Goal: Transaction & Acquisition: Purchase product/service

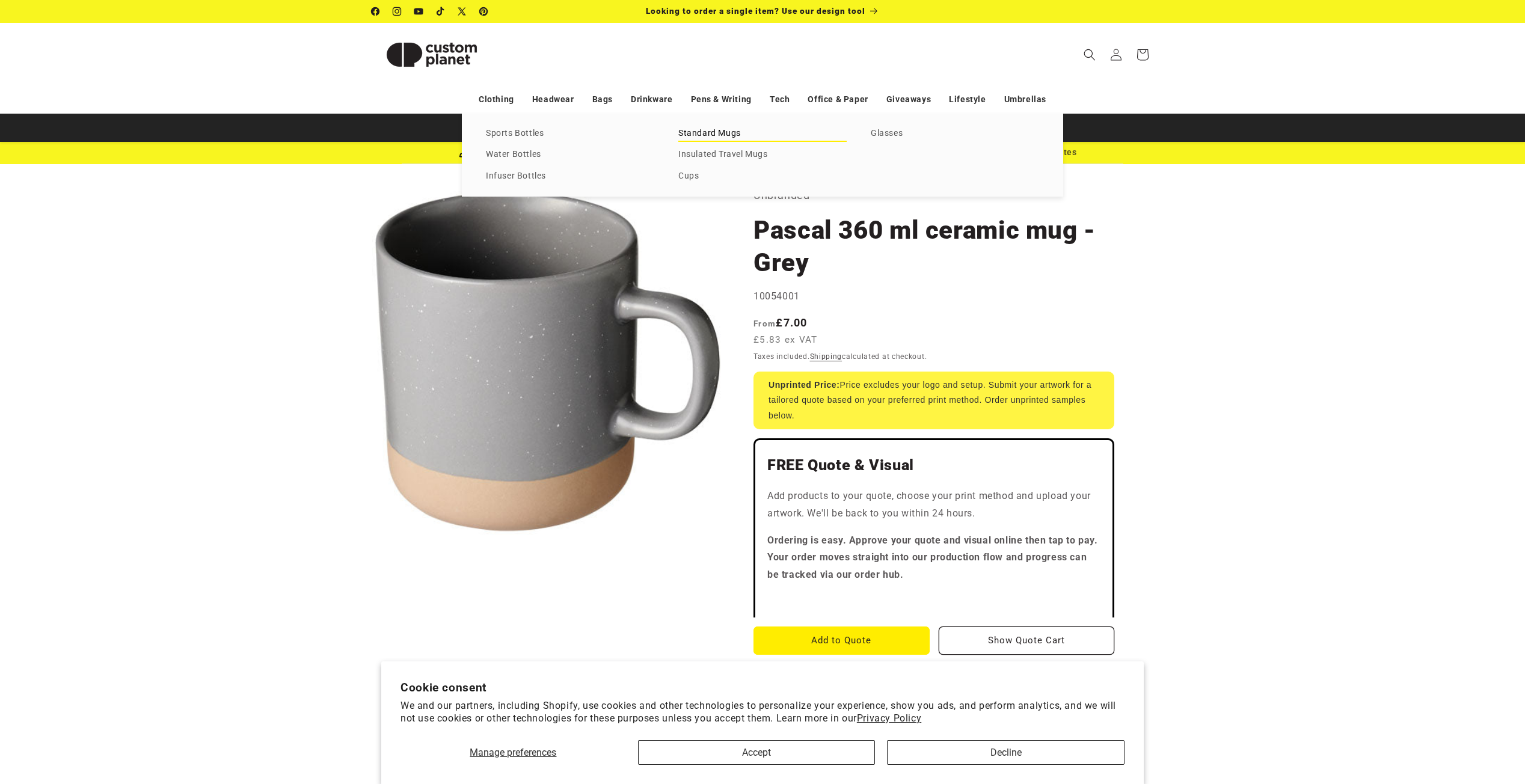
click at [702, 137] on link "Standard Mugs" at bounding box center [762, 133] width 168 height 16
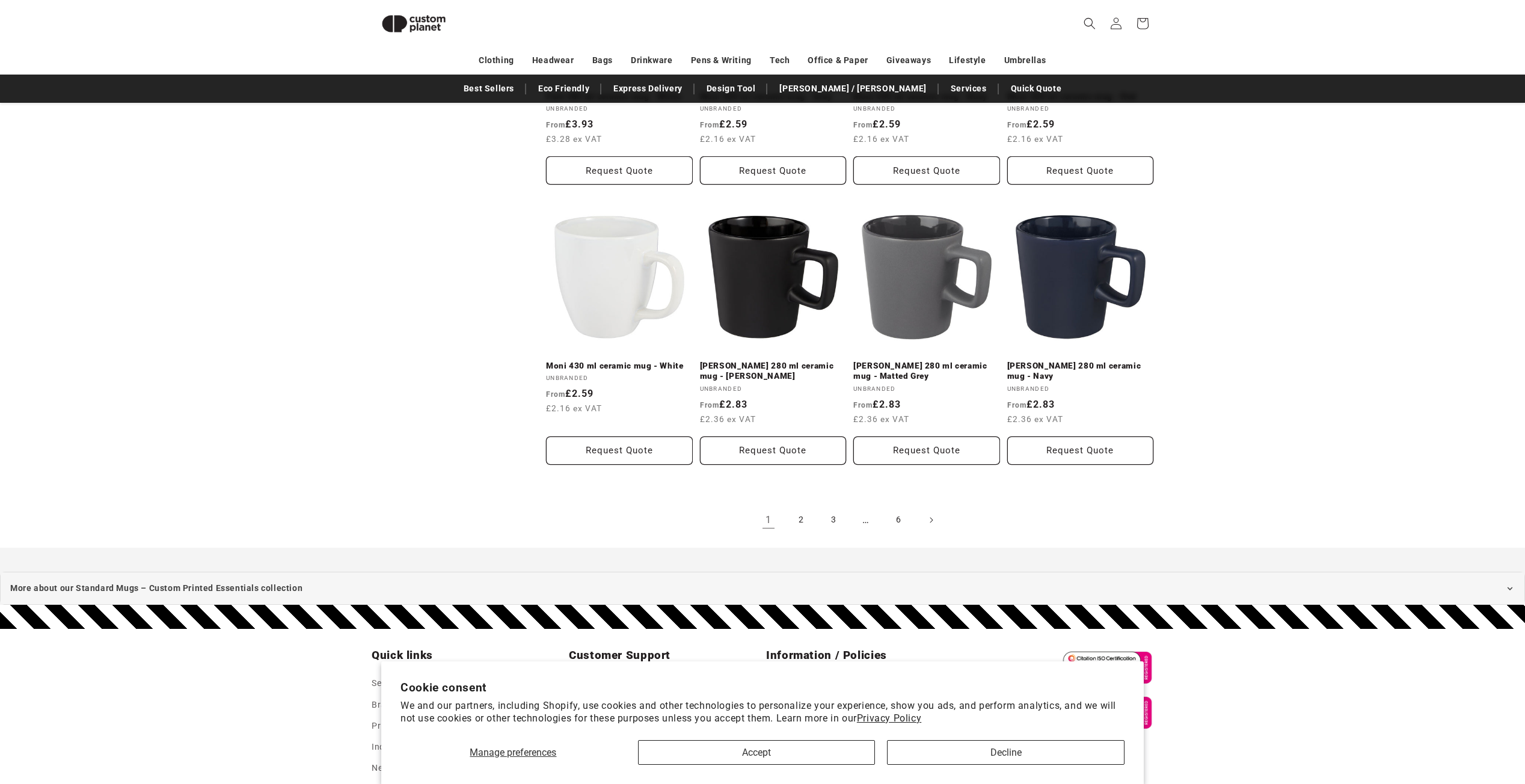
scroll to position [1204, 0]
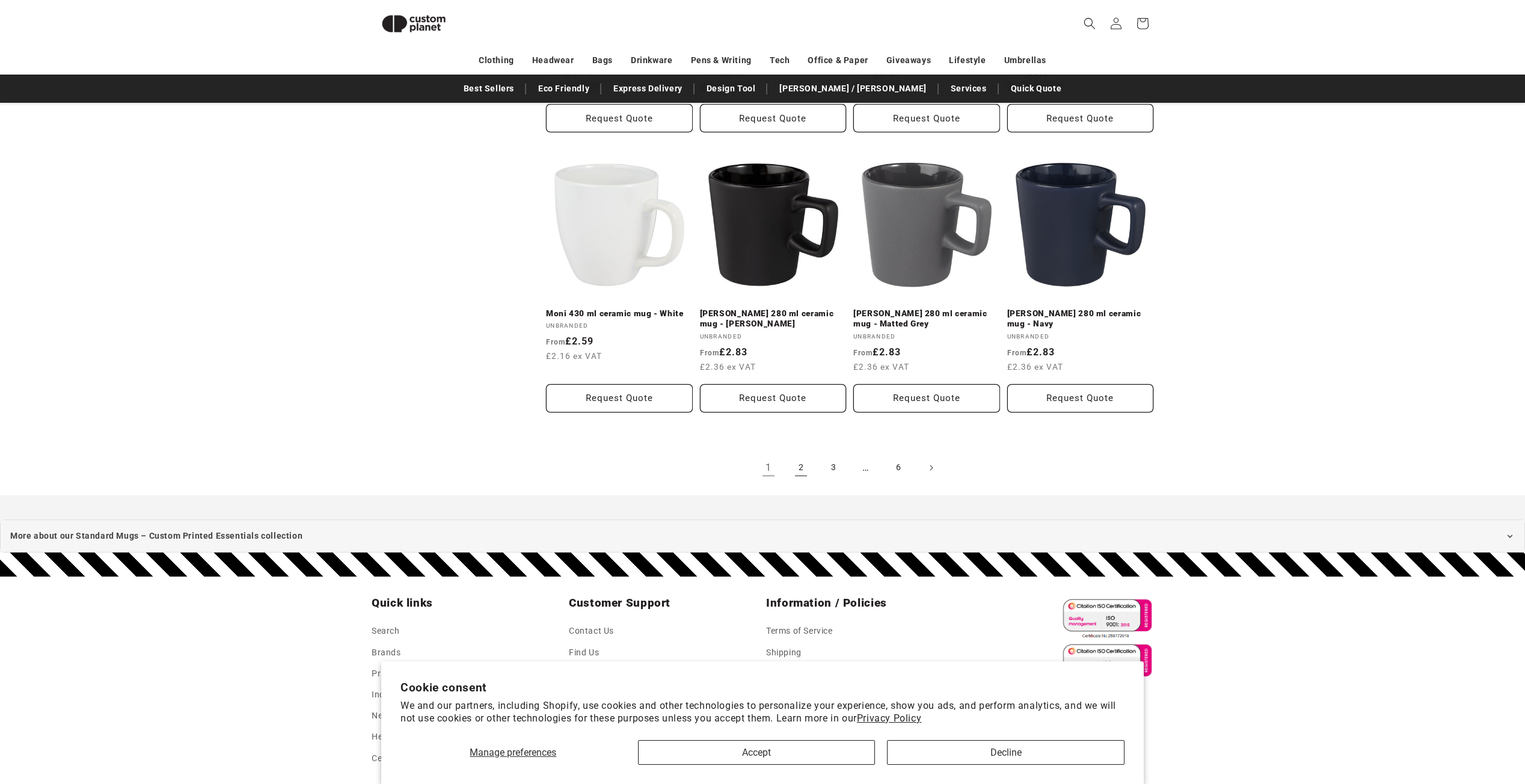
click at [803, 474] on link "2" at bounding box center [801, 468] width 27 height 27
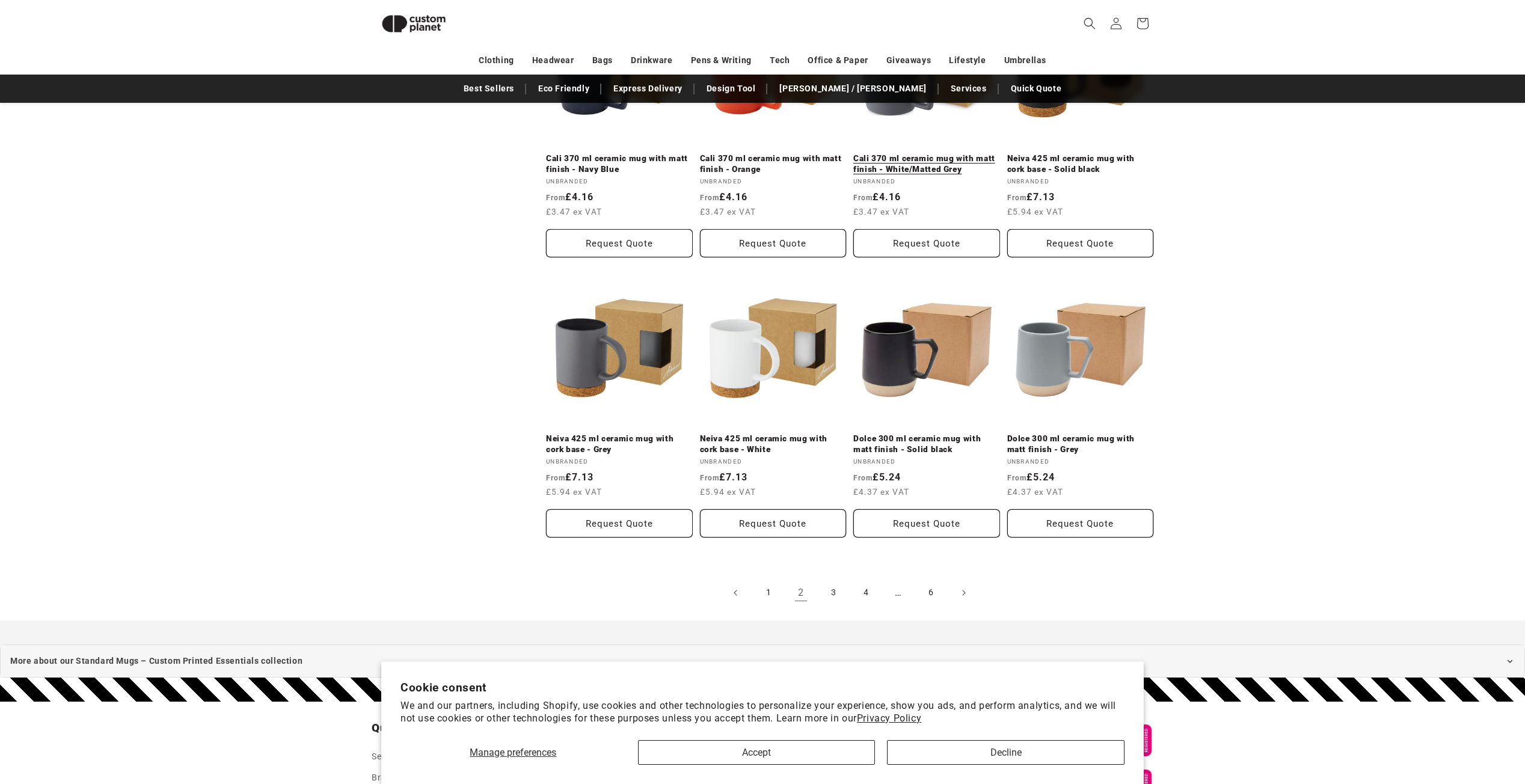
scroll to position [1115, 0]
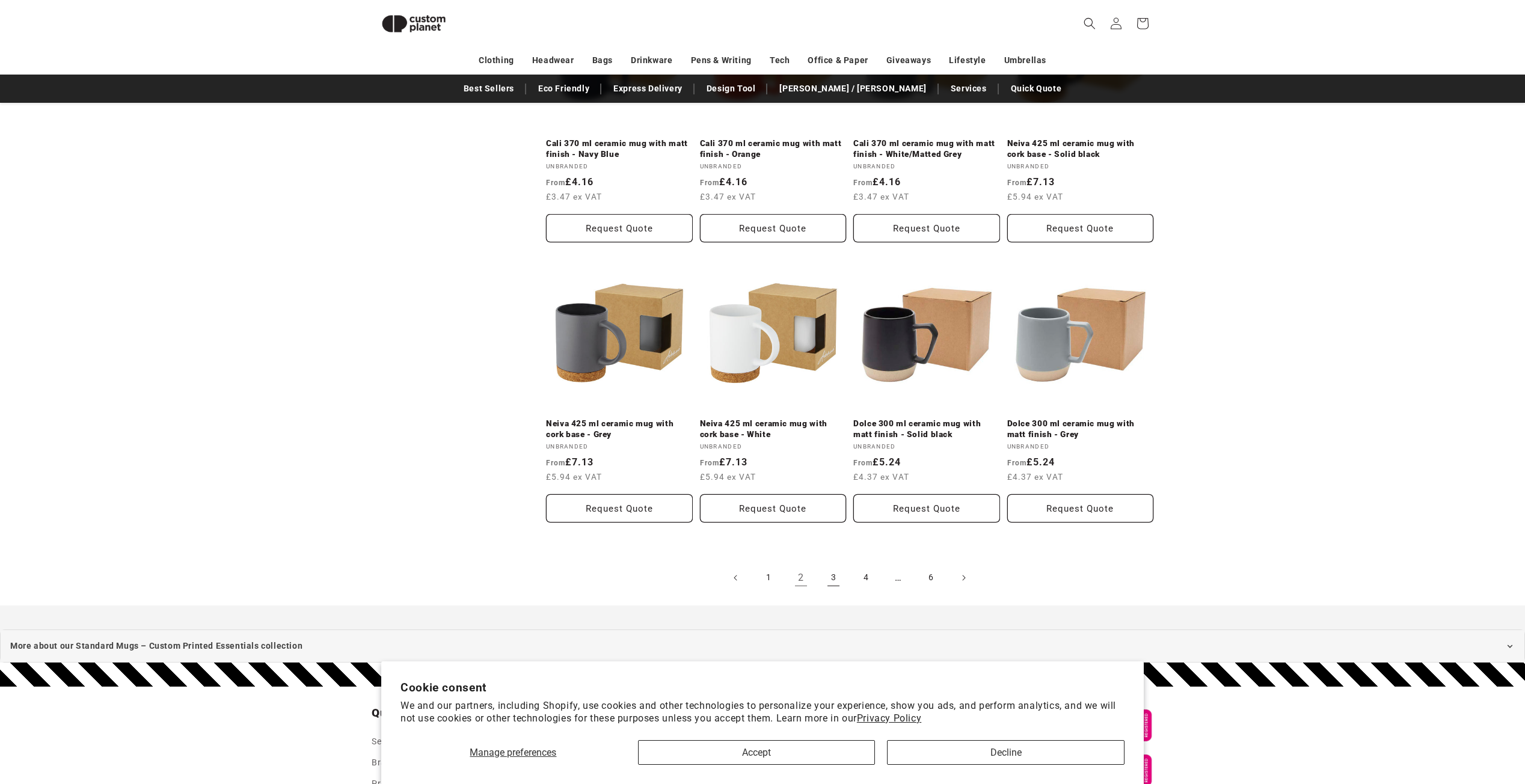
click at [838, 571] on link "3" at bounding box center [834, 578] width 27 height 27
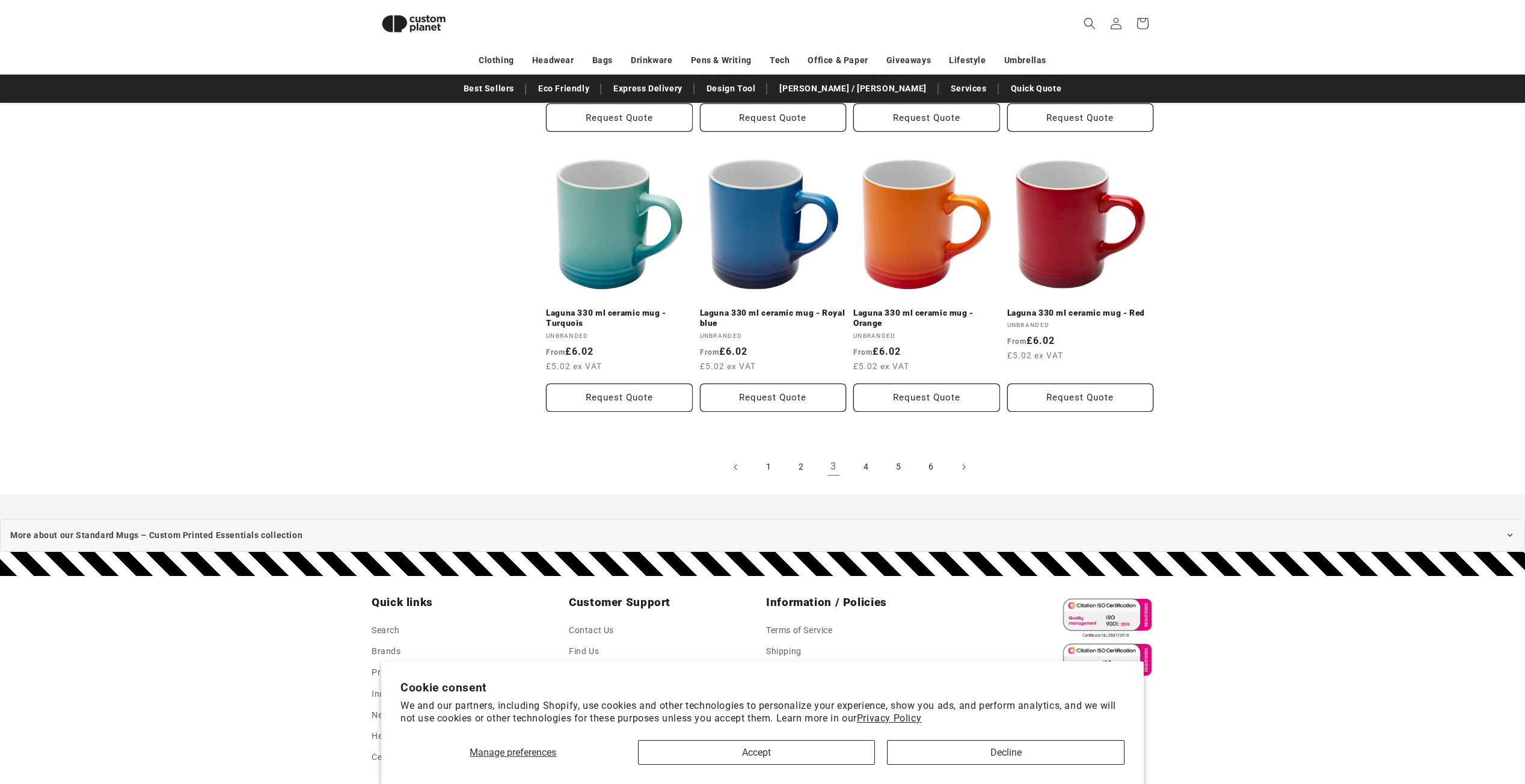
scroll to position [1151, 0]
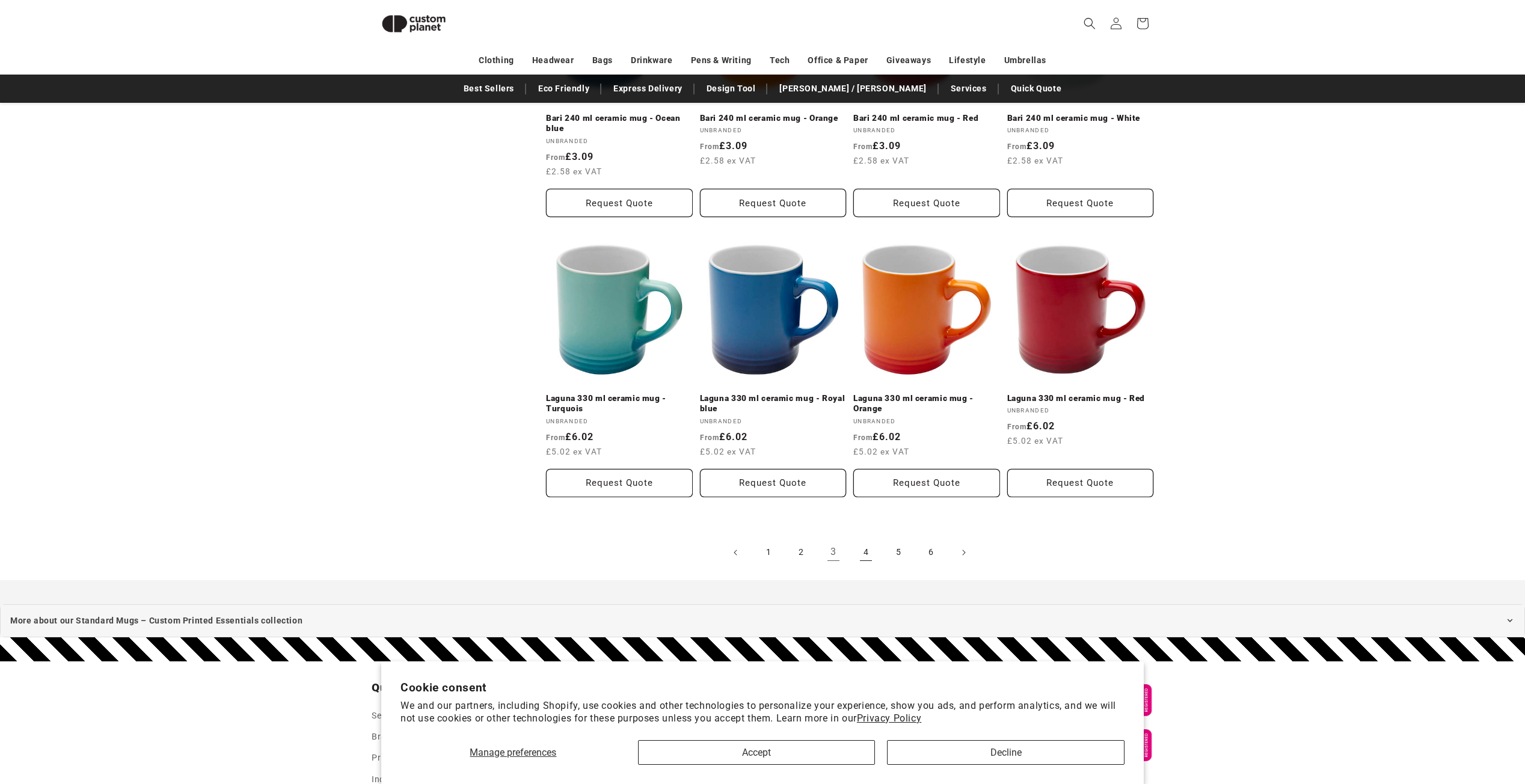
click at [863, 539] on link "4" at bounding box center [866, 552] width 27 height 27
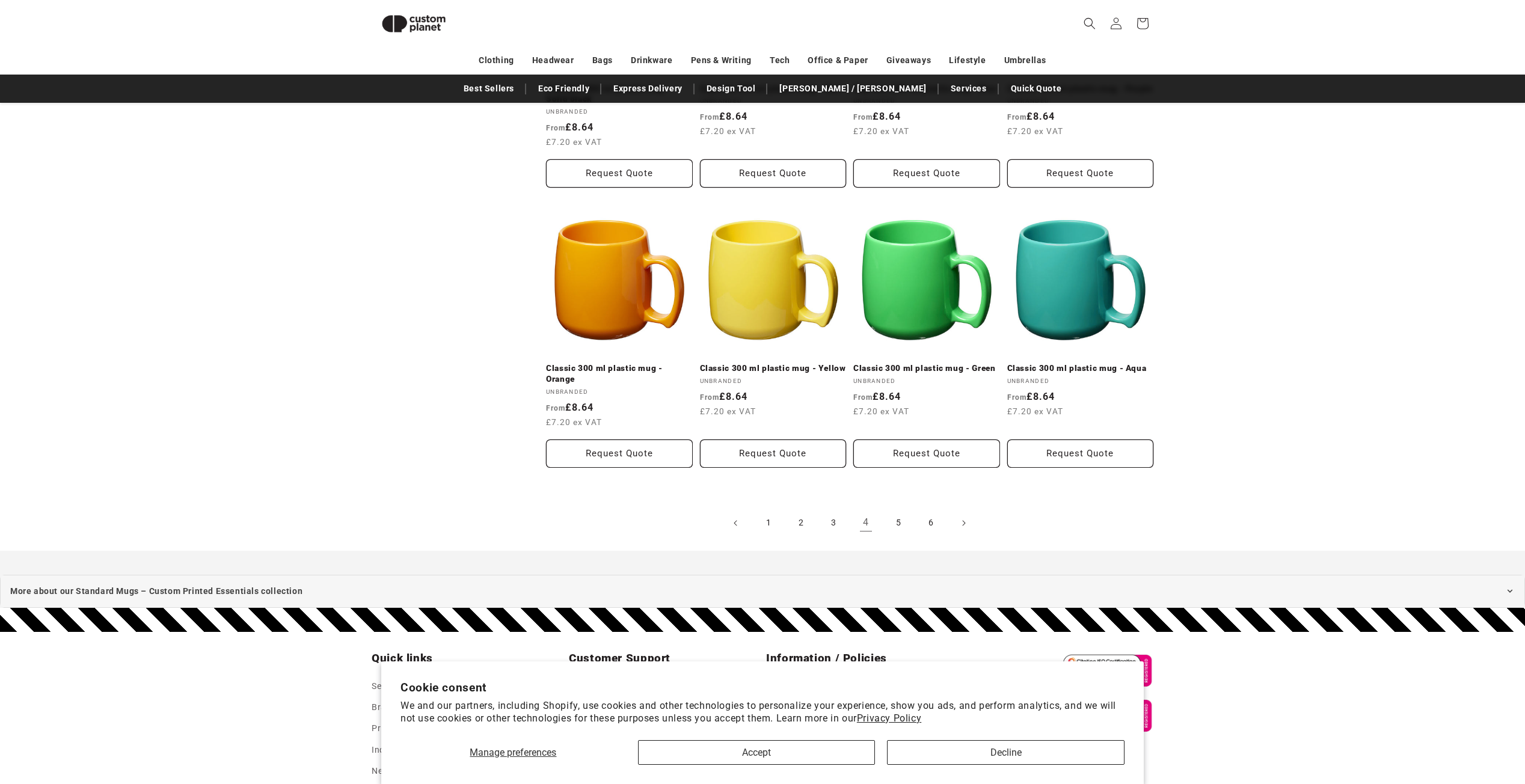
scroll to position [1181, 0]
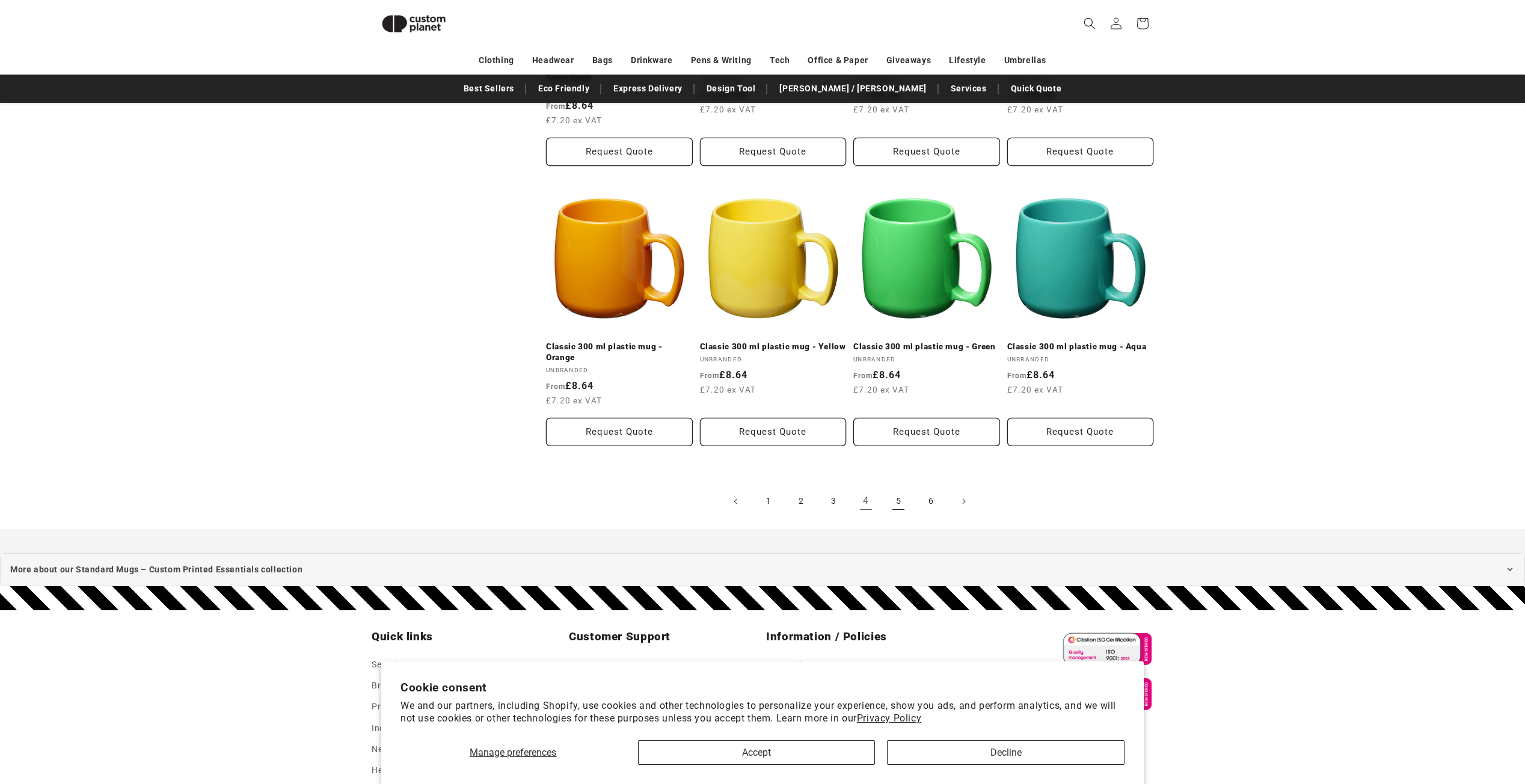
click at [893, 499] on link "5" at bounding box center [898, 501] width 27 height 27
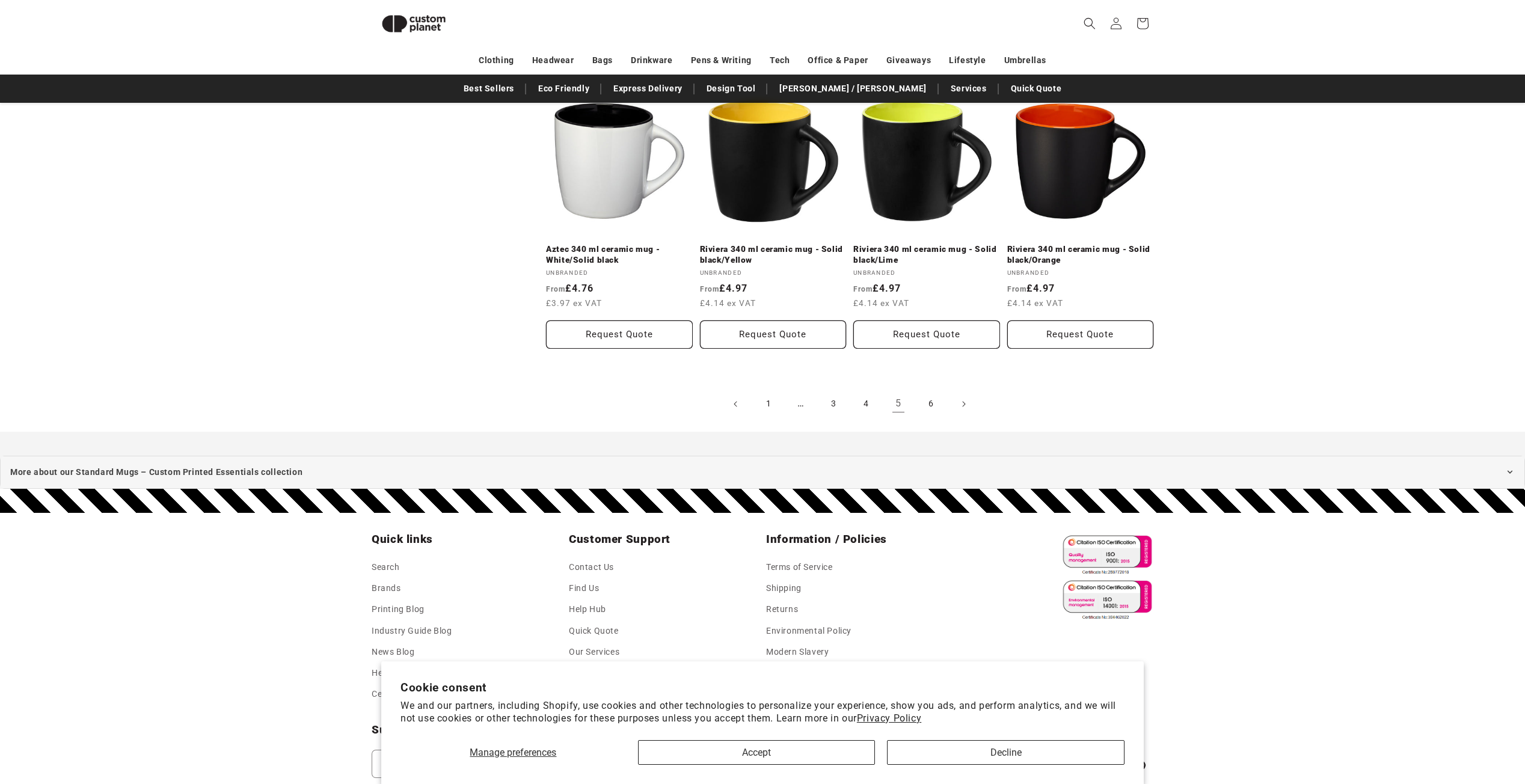
scroll to position [1364, 0]
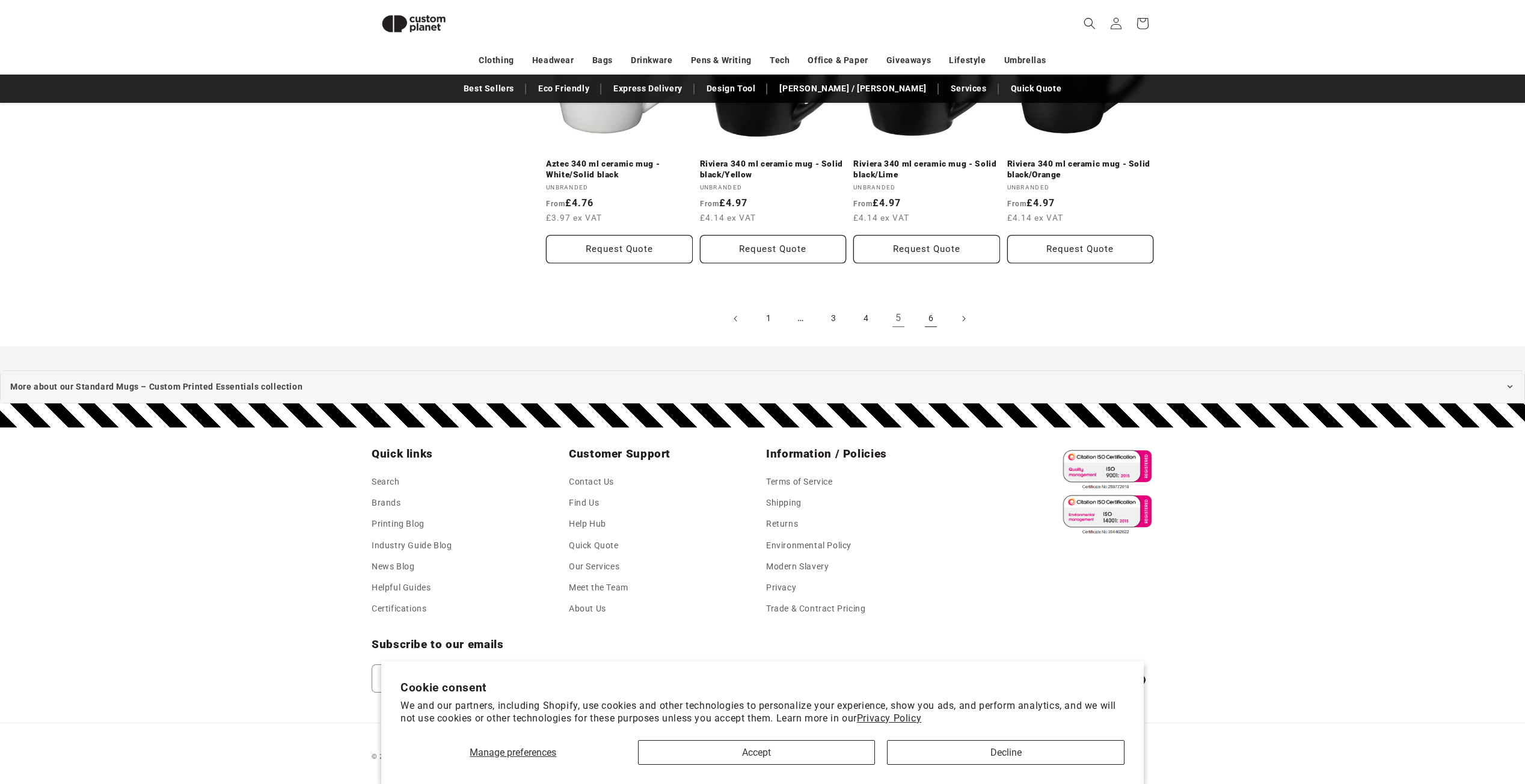
click at [925, 318] on link "6" at bounding box center [931, 319] width 27 height 27
